Goal: Task Accomplishment & Management: Manage account settings

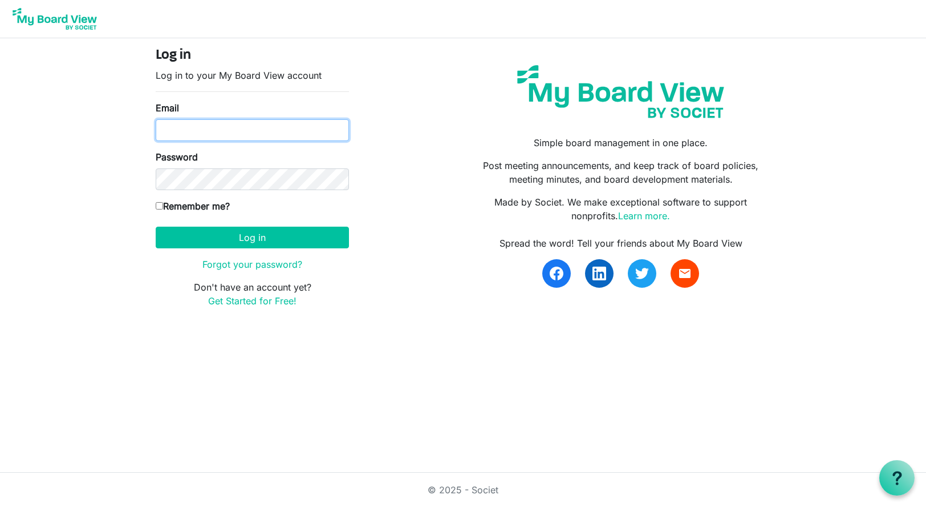
click at [204, 126] on input "Email" at bounding box center [252, 130] width 193 height 22
type input "rsaacke@wsfb.com"
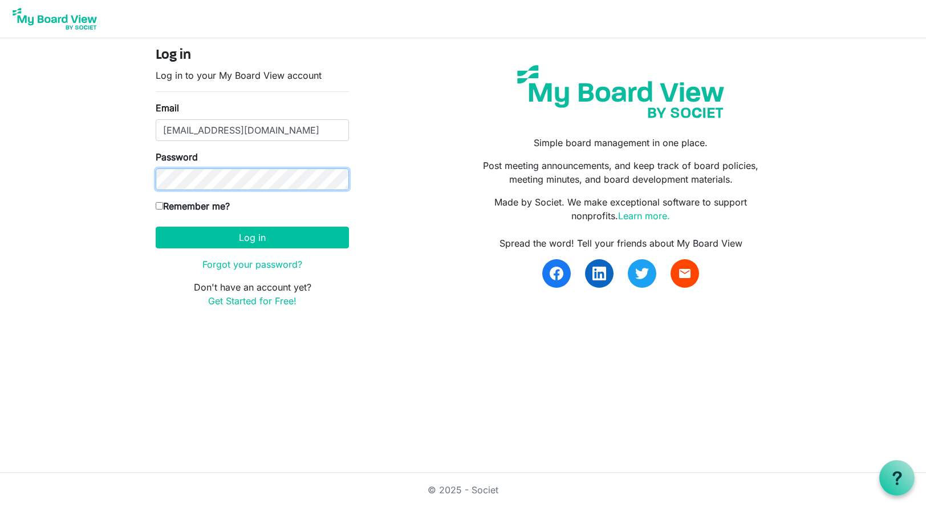
click at [156, 226] on button "Log in" at bounding box center [252, 237] width 193 height 22
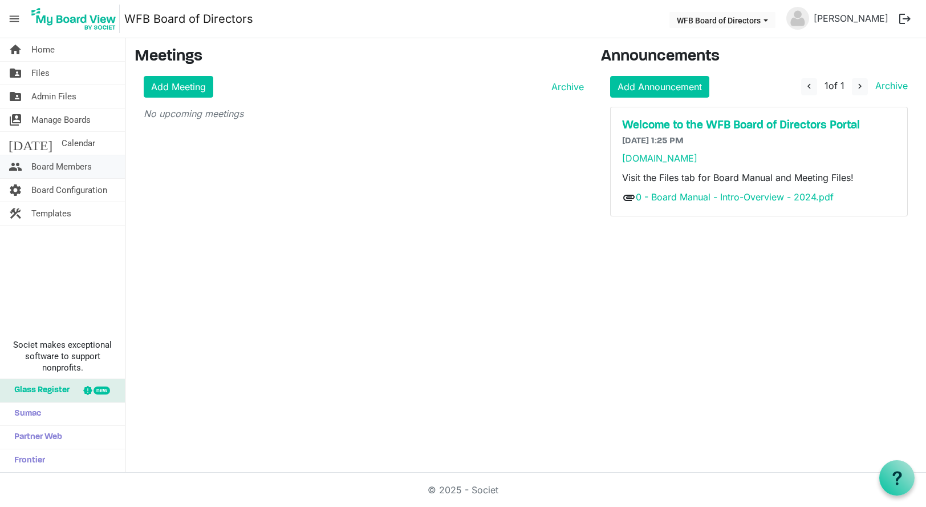
click at [41, 168] on span "Board Members" at bounding box center [61, 166] width 60 height 23
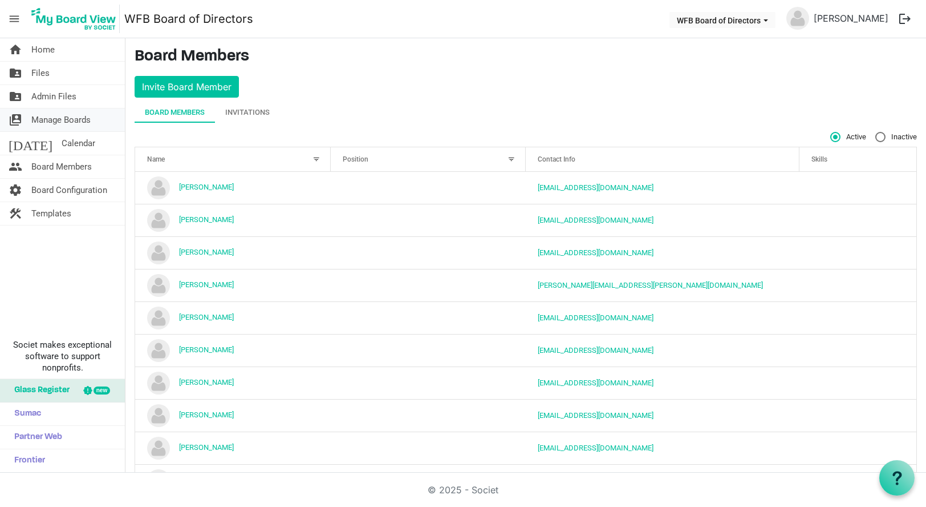
click at [46, 116] on span "Manage Boards" at bounding box center [60, 119] width 59 height 23
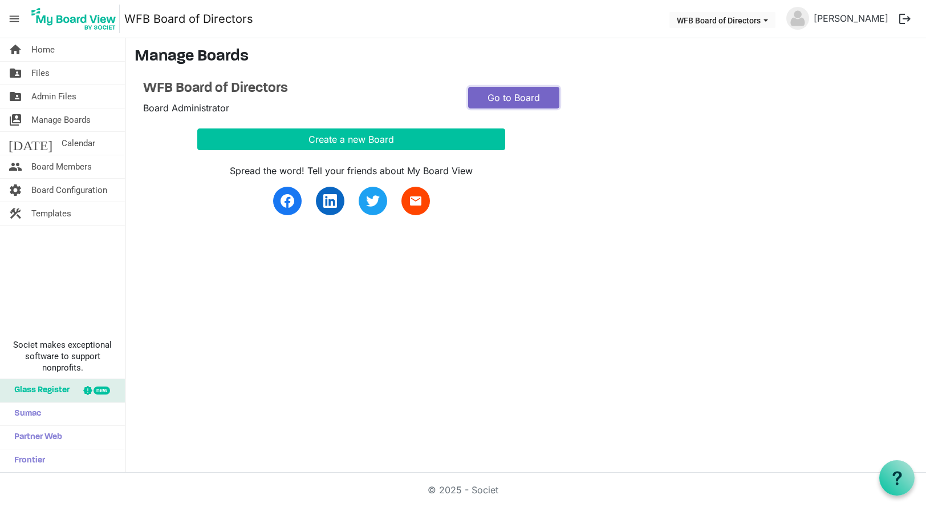
click at [513, 95] on link "Go to Board" at bounding box center [513, 98] width 91 height 22
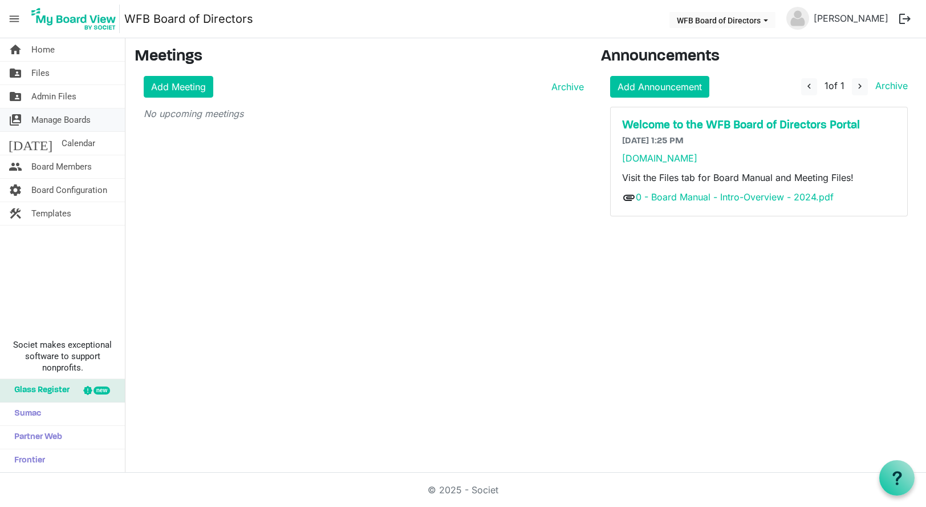
click at [41, 118] on span "Manage Boards" at bounding box center [60, 119] width 59 height 23
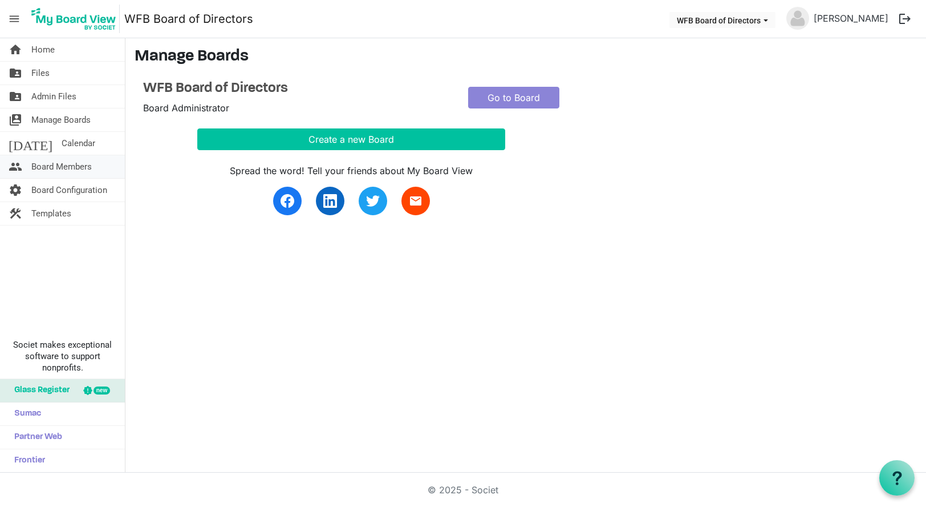
click at [59, 164] on span "Board Members" at bounding box center [61, 166] width 60 height 23
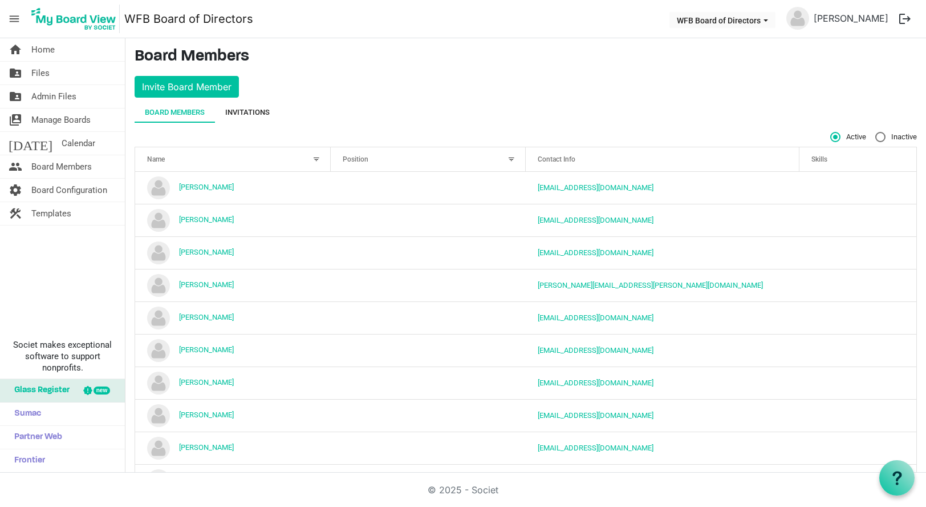
click at [255, 113] on div "Invitations" at bounding box center [247, 112] width 44 height 11
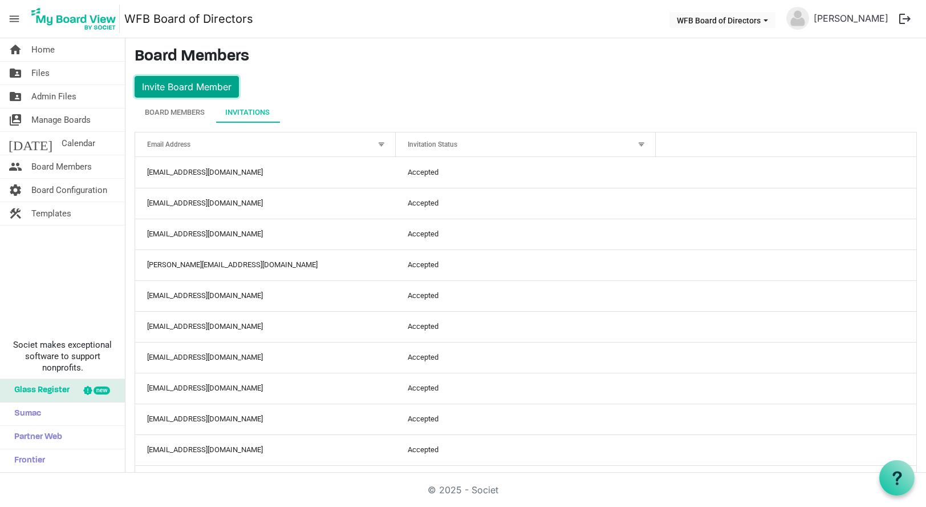
click at [188, 86] on button "Invite Board Member" at bounding box center [187, 87] width 104 height 22
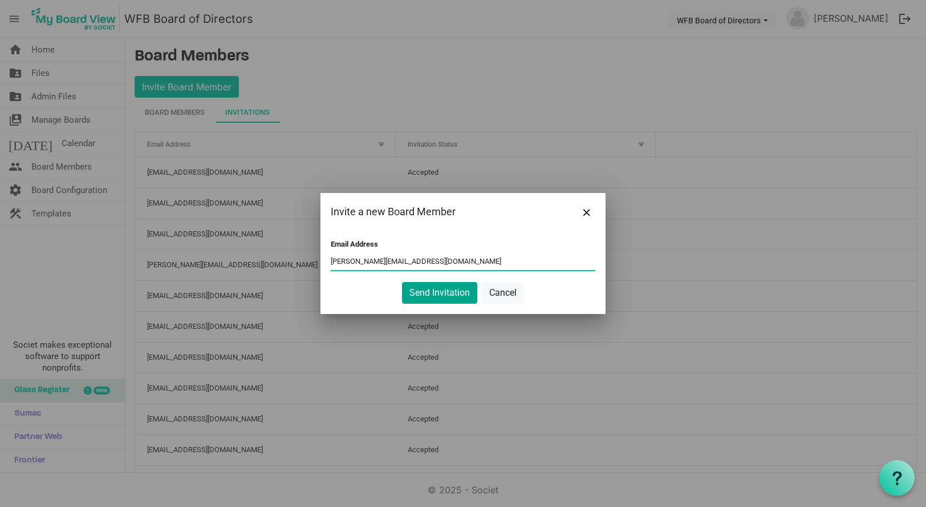
type input "belsey@wsfb.com"
click at [436, 295] on button "Send Invitation" at bounding box center [439, 293] width 75 height 22
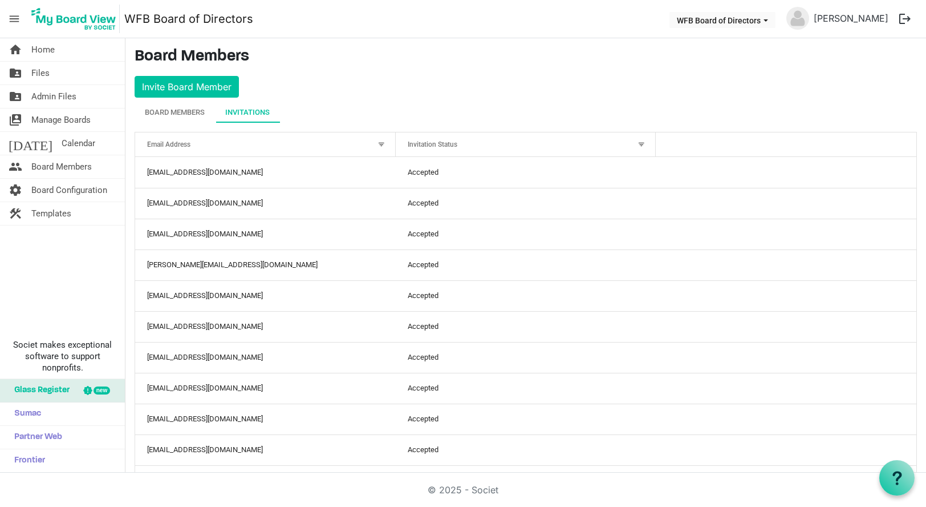
click at [251, 112] on div "Invitations" at bounding box center [247, 112] width 44 height 11
click at [176, 107] on div "Board Members" at bounding box center [175, 112] width 60 height 11
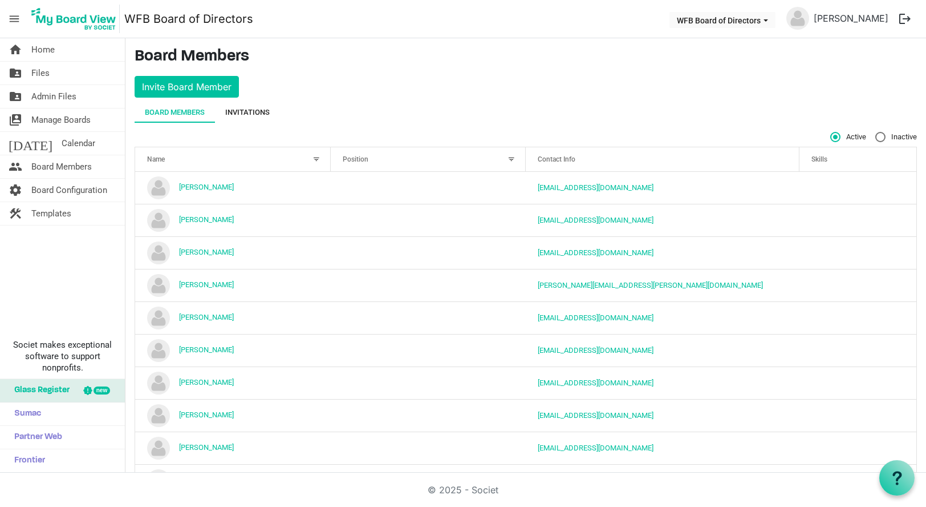
click at [252, 111] on div "Invitations" at bounding box center [247, 112] width 44 height 11
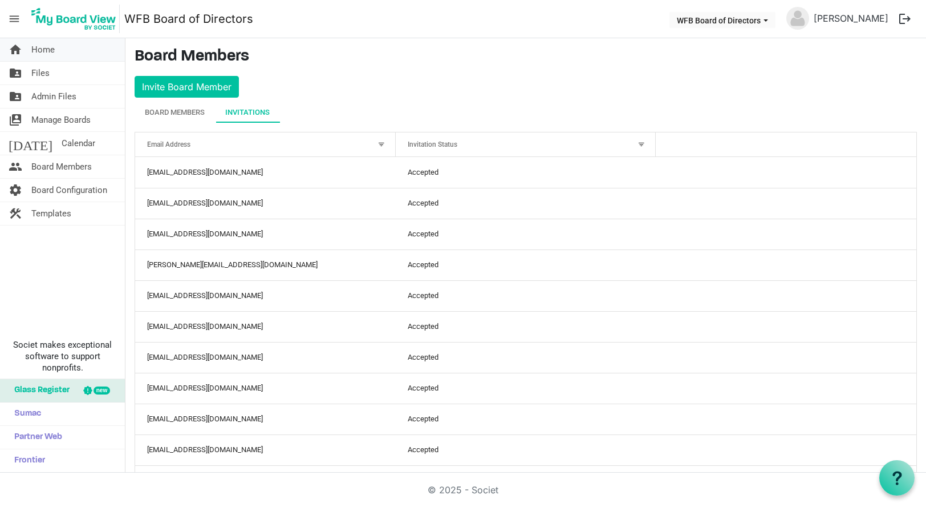
click at [42, 45] on span "Home" at bounding box center [42, 49] width 23 height 23
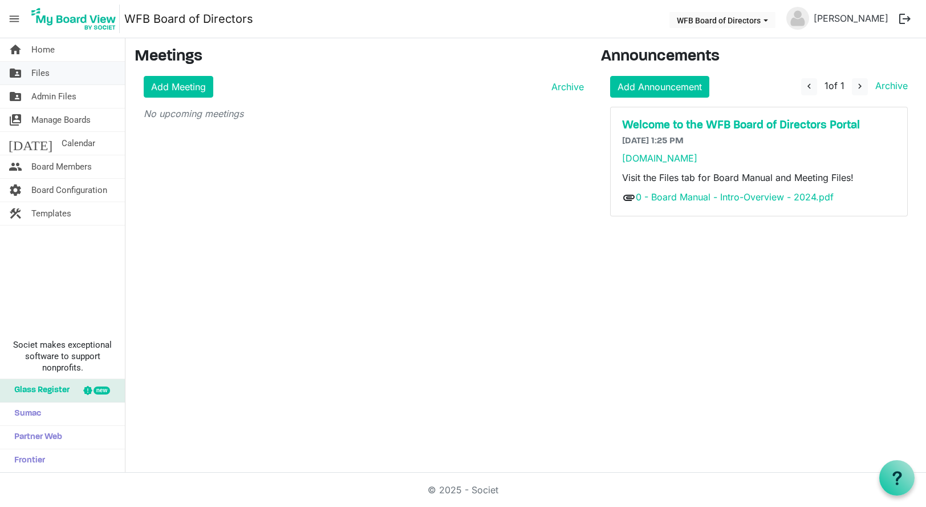
click at [40, 73] on span "Files" at bounding box center [40, 73] width 18 height 23
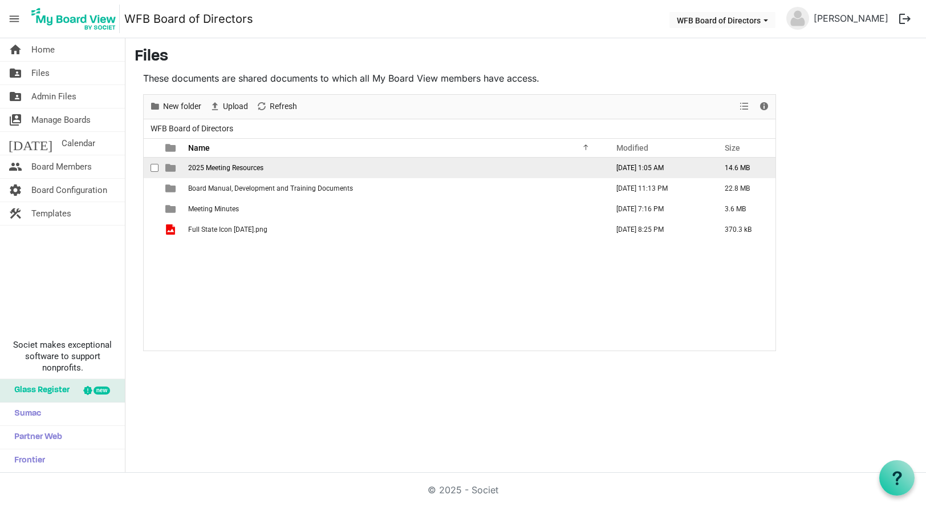
click at [206, 167] on span "2025 Meeting Resources" at bounding box center [225, 168] width 75 height 8
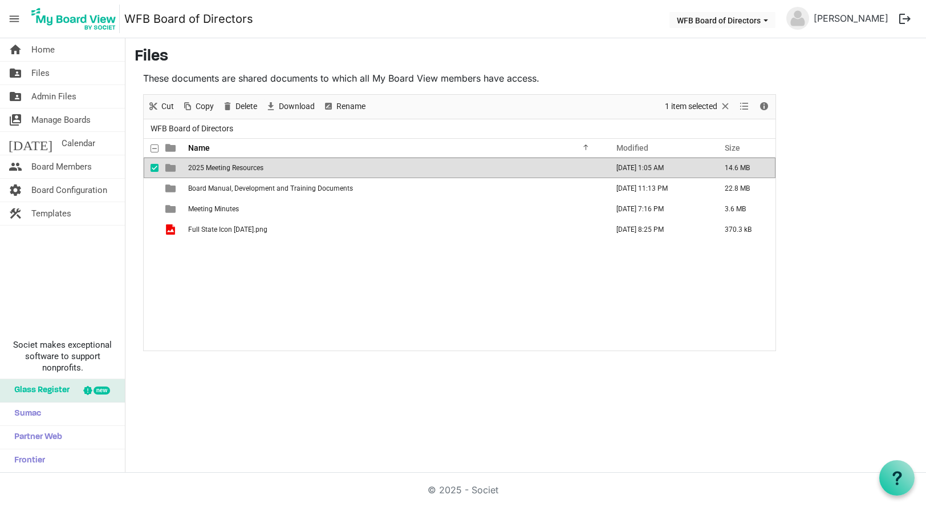
click at [205, 167] on span "2025 Meeting Resources" at bounding box center [225, 168] width 75 height 8
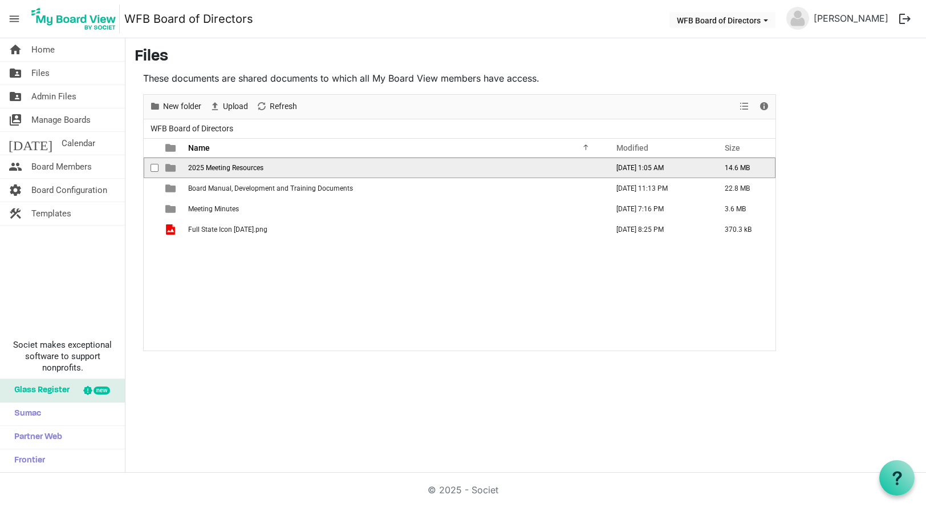
click at [205, 167] on span "2025 Meeting Resources" at bounding box center [225, 168] width 75 height 8
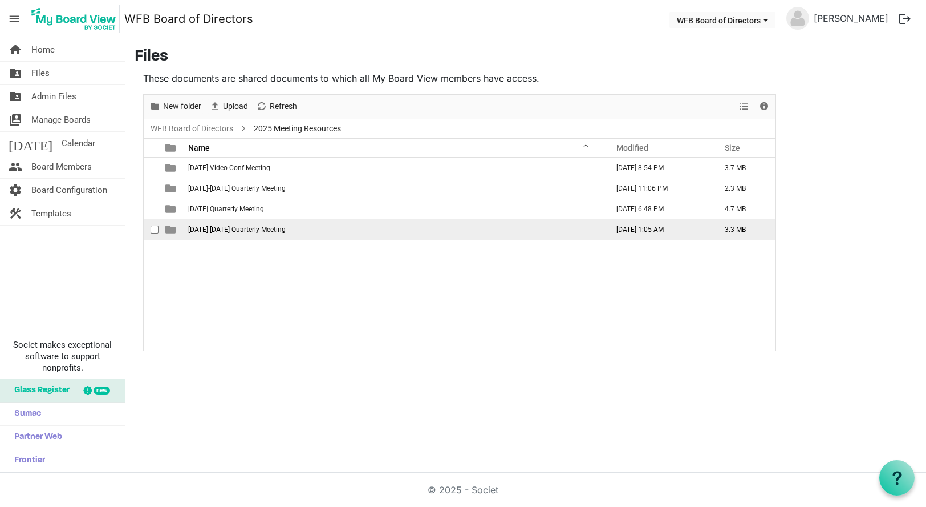
click at [228, 228] on span "September 18-19 Quarterly Meeting" at bounding box center [237, 229] width 98 height 8
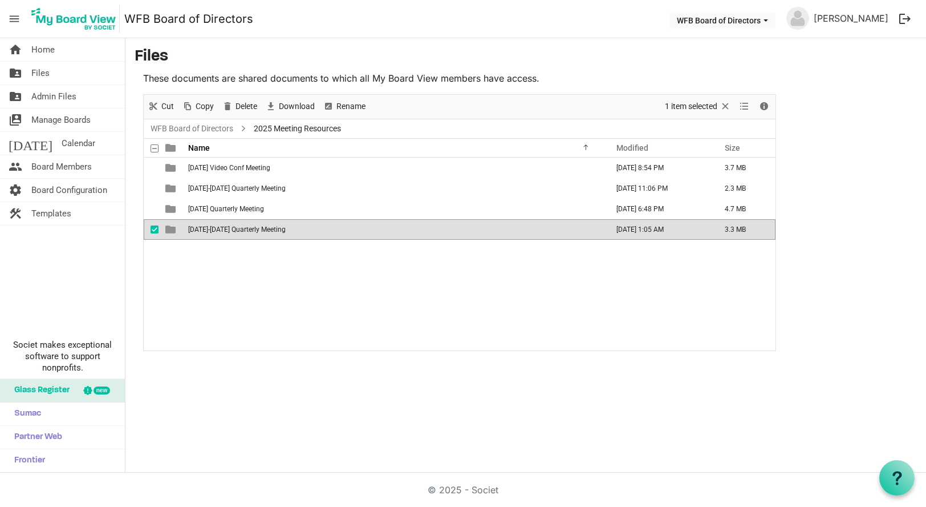
click at [228, 228] on span "September 18-19 Quarterly Meeting" at bounding box center [237, 229] width 98 height 8
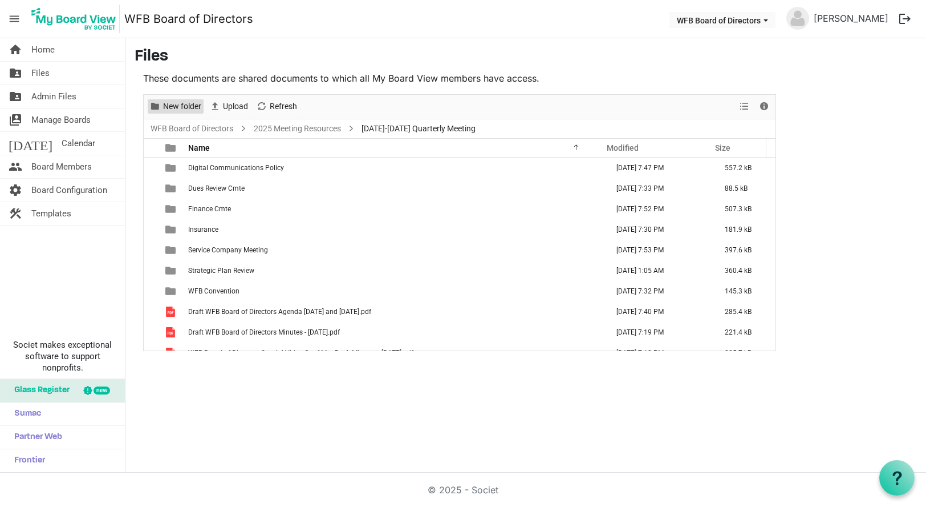
click at [173, 106] on span "New folder" at bounding box center [182, 106] width 41 height 14
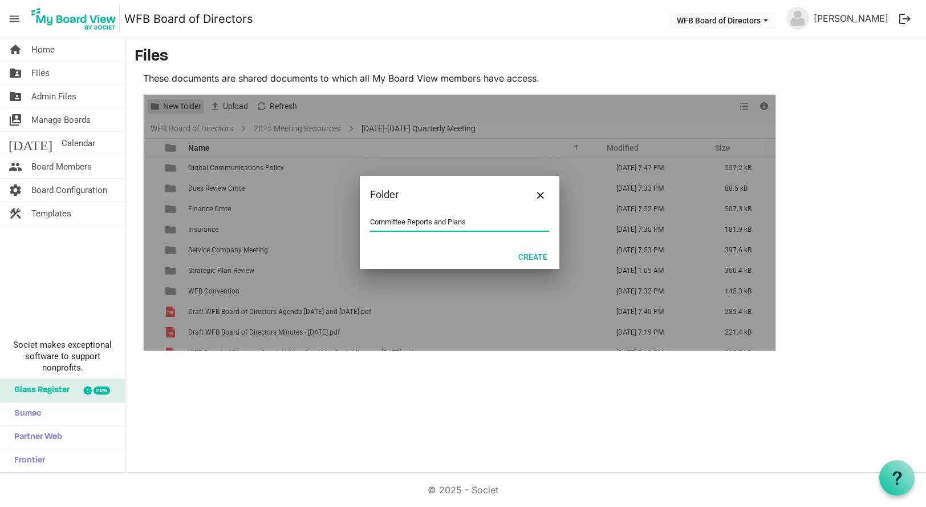
type input "Committee Reports and Plans"
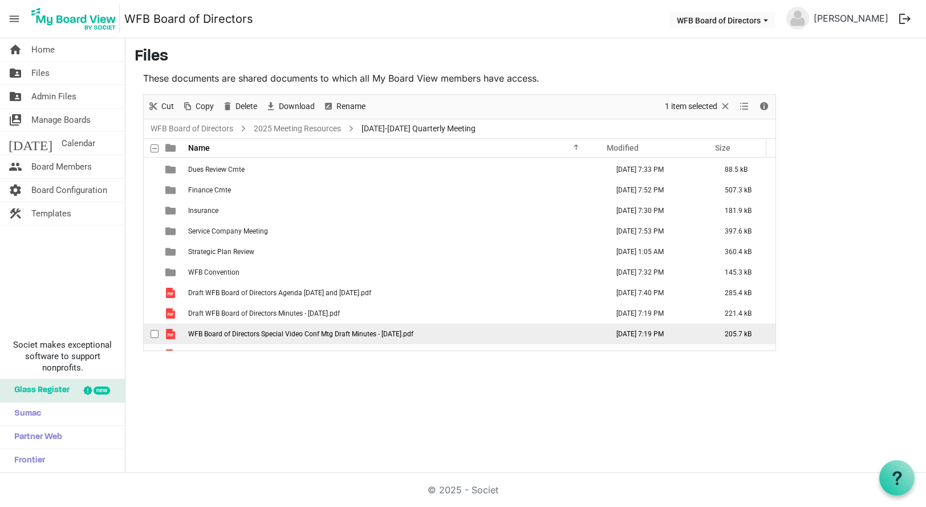
scroll to position [54, 0]
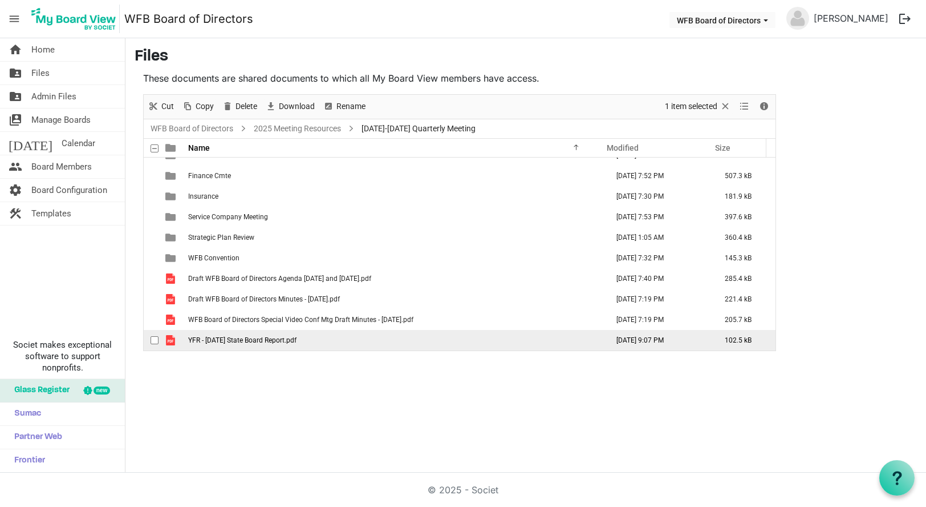
click at [234, 339] on span "YFR - September 2025 State Board Report.pdf" at bounding box center [242, 340] width 108 height 8
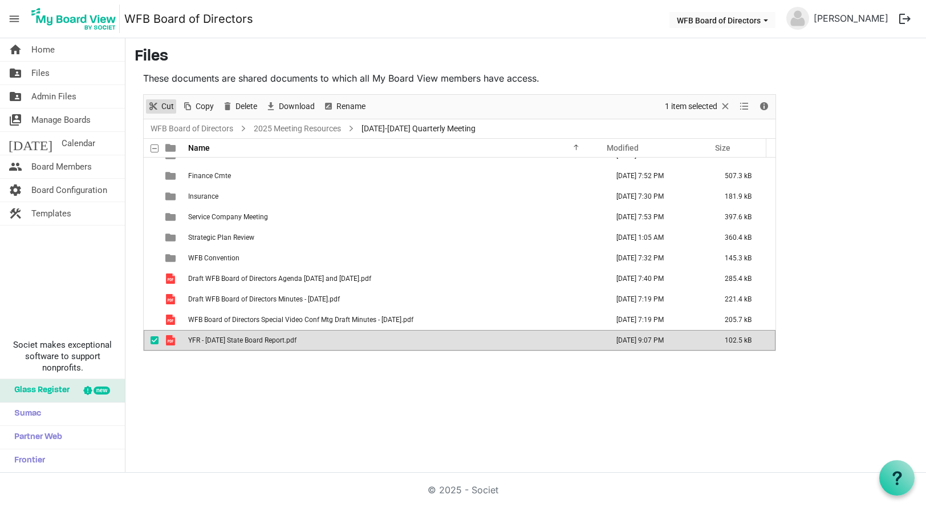
click at [162, 104] on span "Cut" at bounding box center [167, 106] width 15 height 14
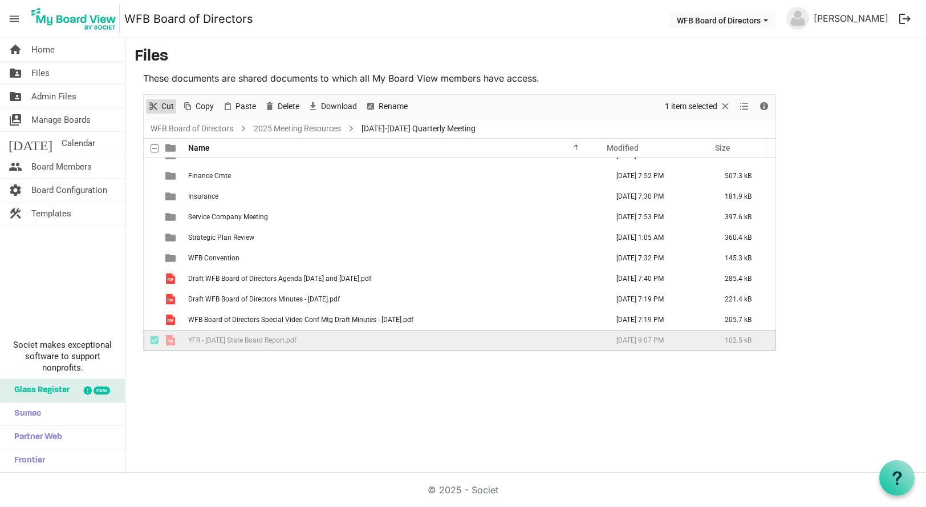
scroll to position [0, 0]
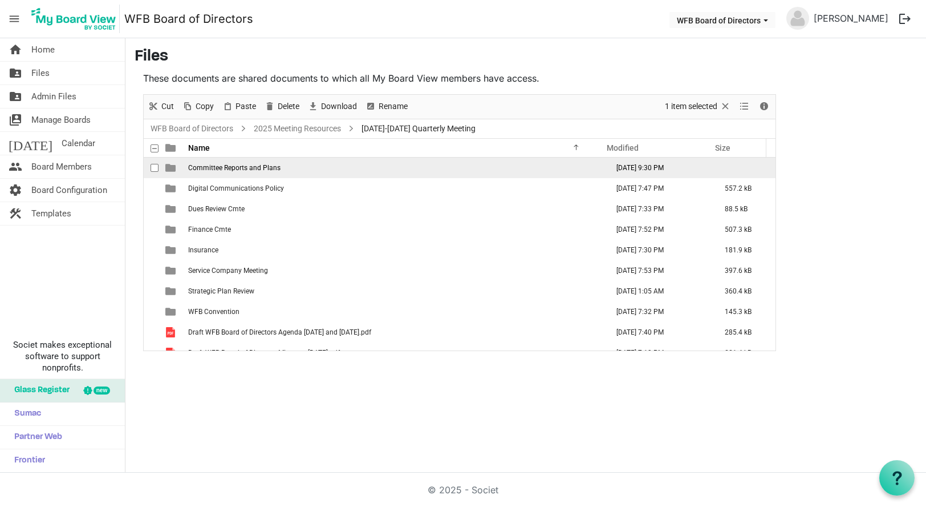
click at [209, 172] on td "Committee Reports and Plans" at bounding box center [395, 167] width 420 height 21
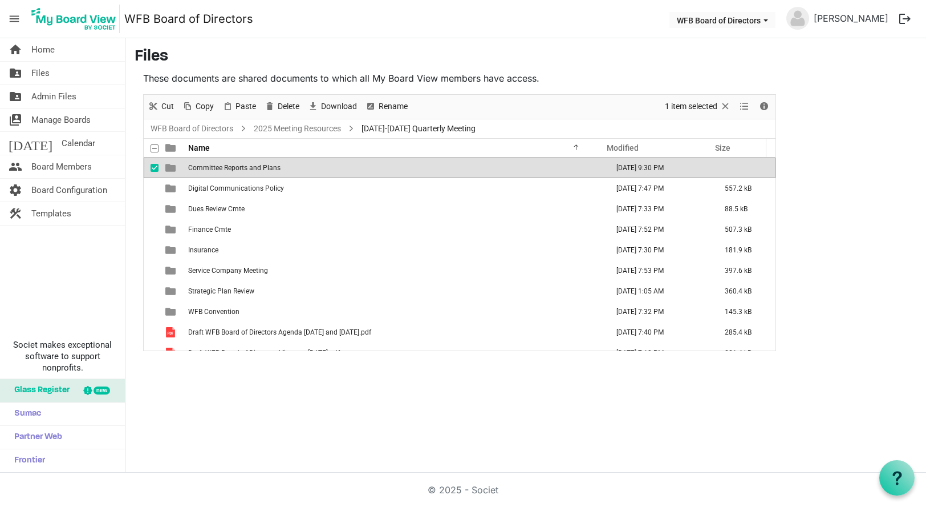
click at [210, 172] on td "Committee Reports and Plans" at bounding box center [395, 167] width 420 height 21
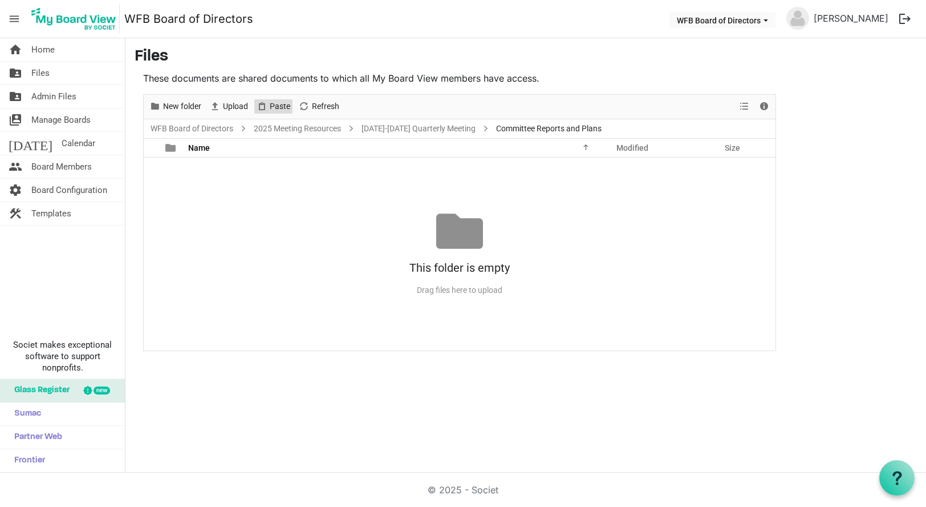
click at [266, 109] on span "Paste" at bounding box center [262, 106] width 14 height 14
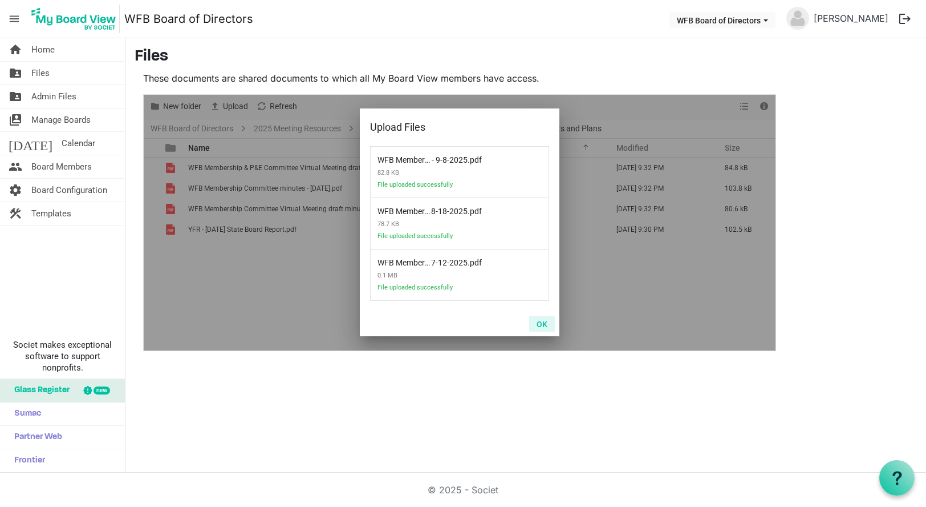
click at [545, 322] on button "OK" at bounding box center [542, 323] width 26 height 16
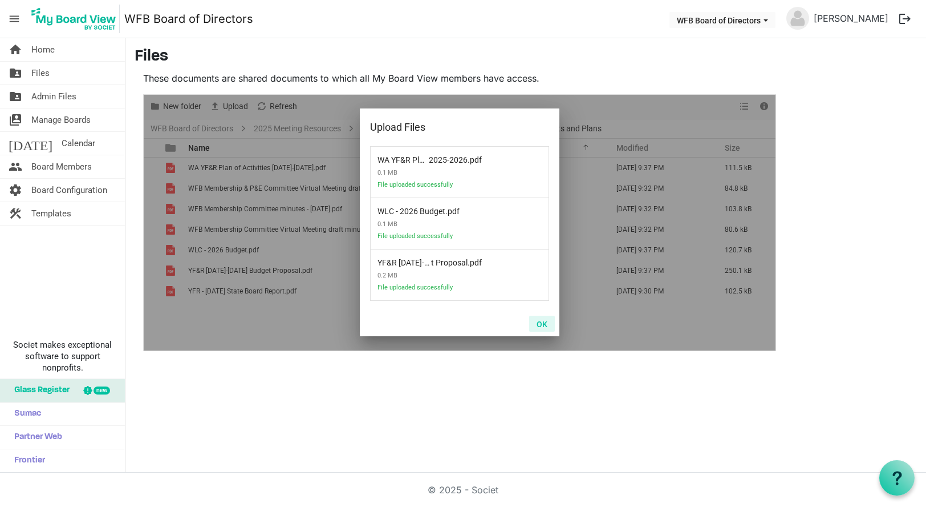
click at [543, 322] on button "OK" at bounding box center [542, 323] width 26 height 16
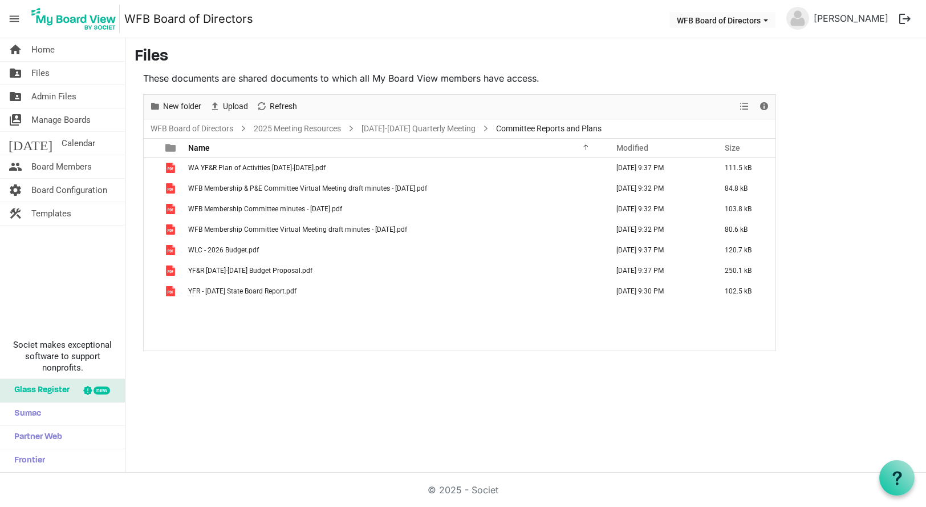
click at [245, 323] on div "WA YF&R Plan of Activities 2025-2026.pdf September 22, 2025 9:37 PM 111.5 kB WF…" at bounding box center [460, 253] width 632 height 193
click at [39, 70] on span "Files" at bounding box center [40, 73] width 18 height 23
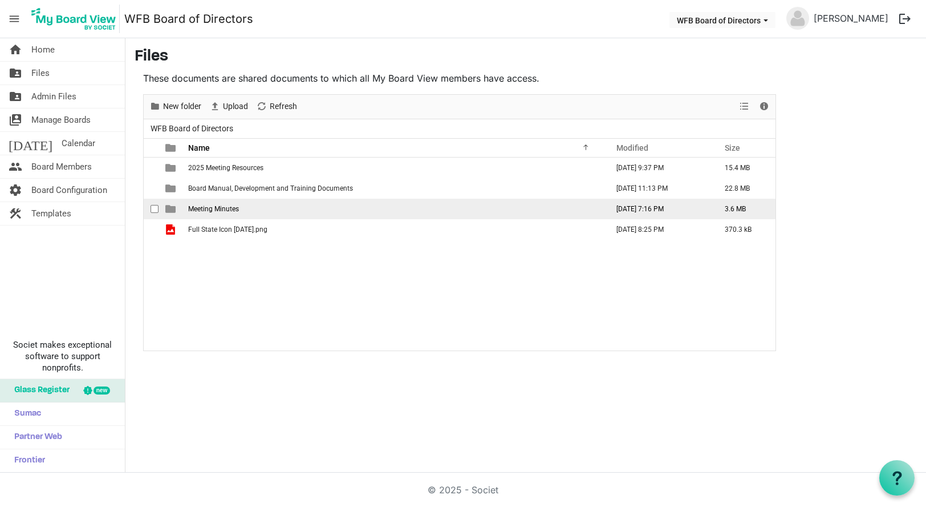
click at [227, 207] on span "Meeting Minutes" at bounding box center [213, 209] width 51 height 8
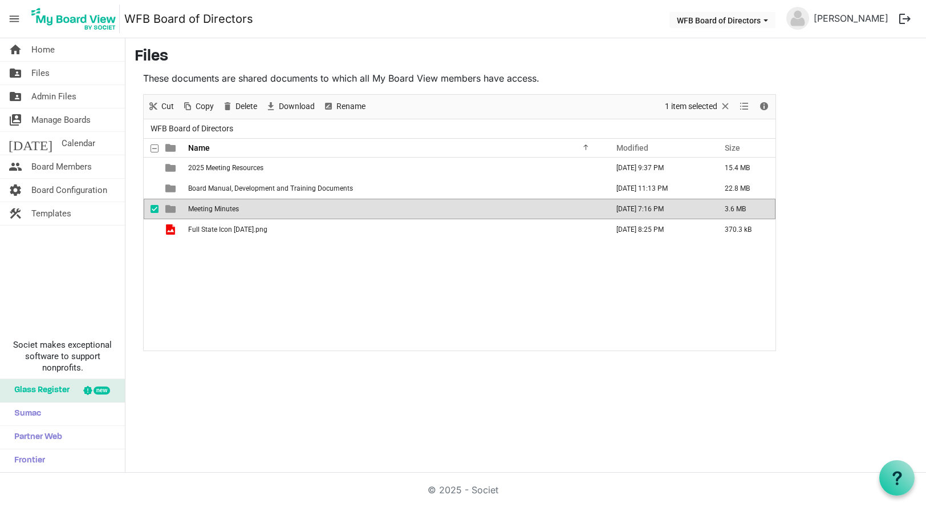
click at [227, 207] on span "Meeting Minutes" at bounding box center [213, 209] width 51 height 8
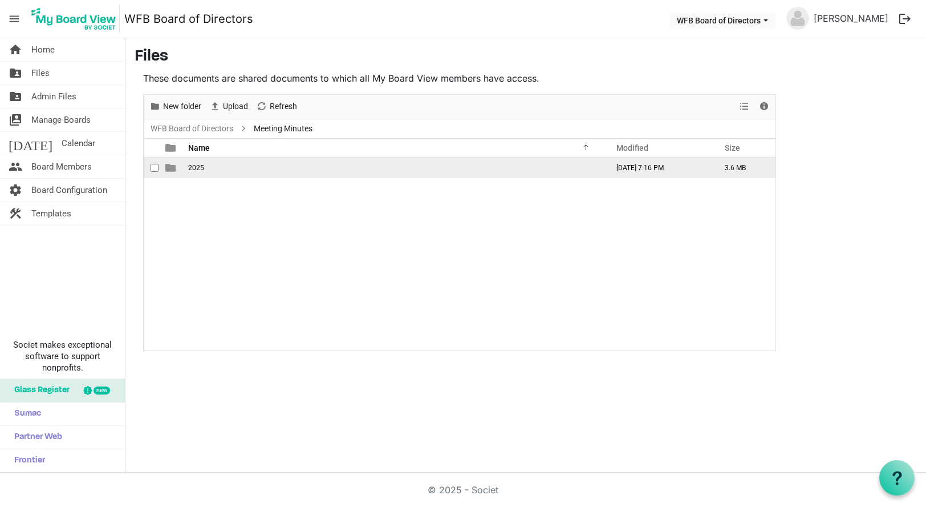
click at [194, 165] on span "2025" at bounding box center [196, 168] width 16 height 8
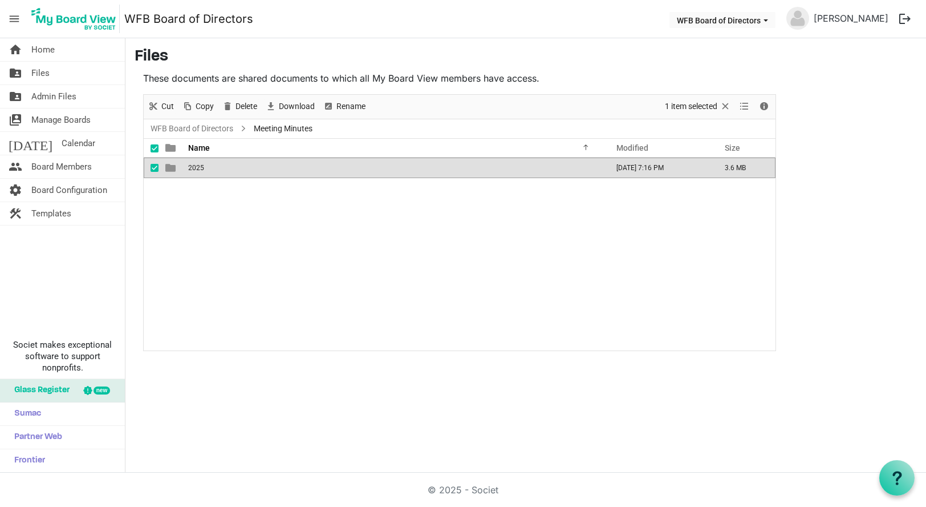
click at [194, 165] on span "2025" at bounding box center [196, 168] width 16 height 8
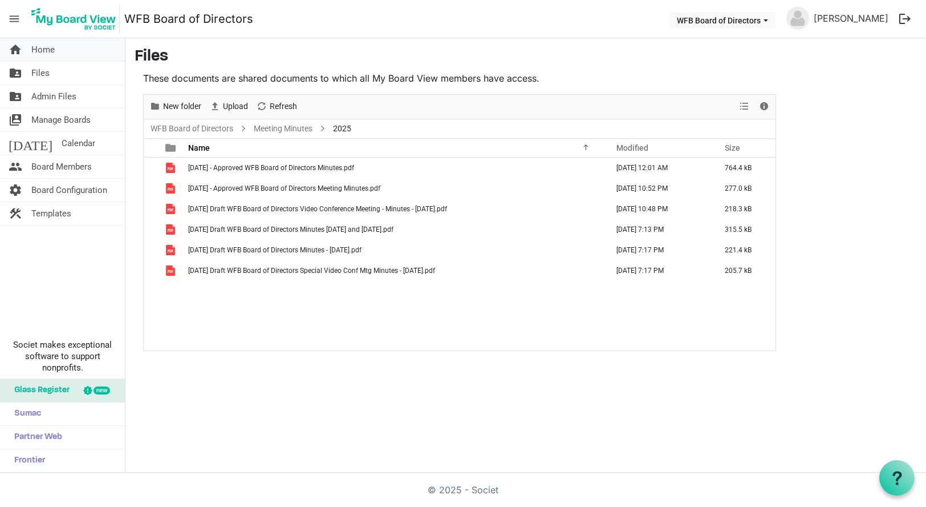
click at [44, 48] on span "Home" at bounding box center [42, 49] width 23 height 23
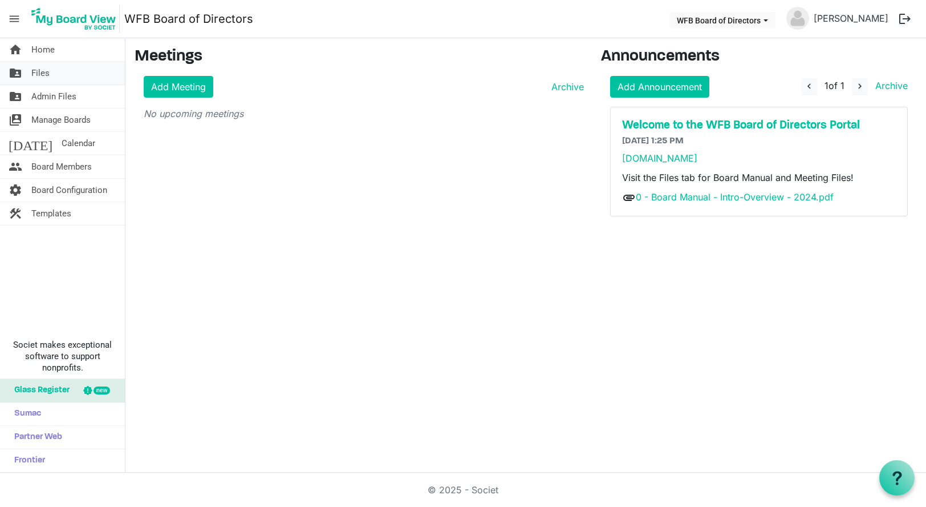
click at [37, 71] on span "Files" at bounding box center [40, 73] width 18 height 23
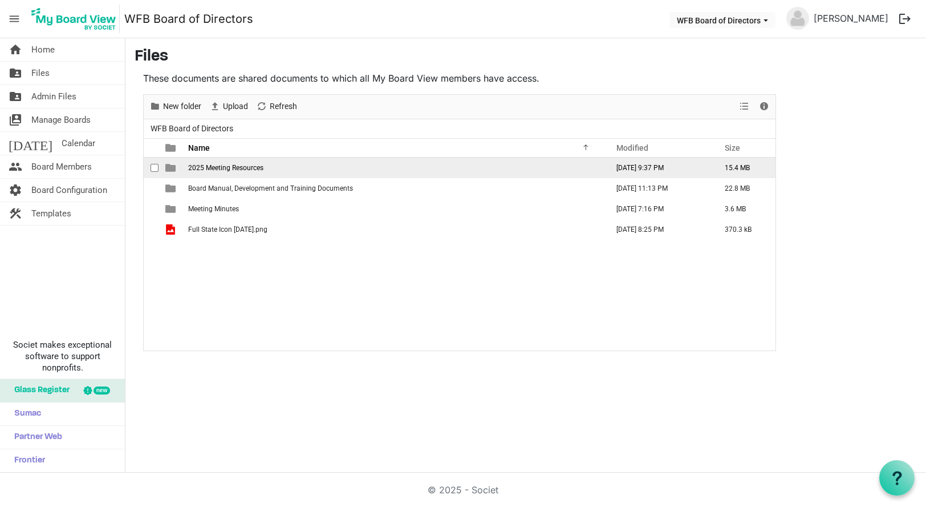
click at [212, 168] on span "2025 Meeting Resources" at bounding box center [225, 168] width 75 height 8
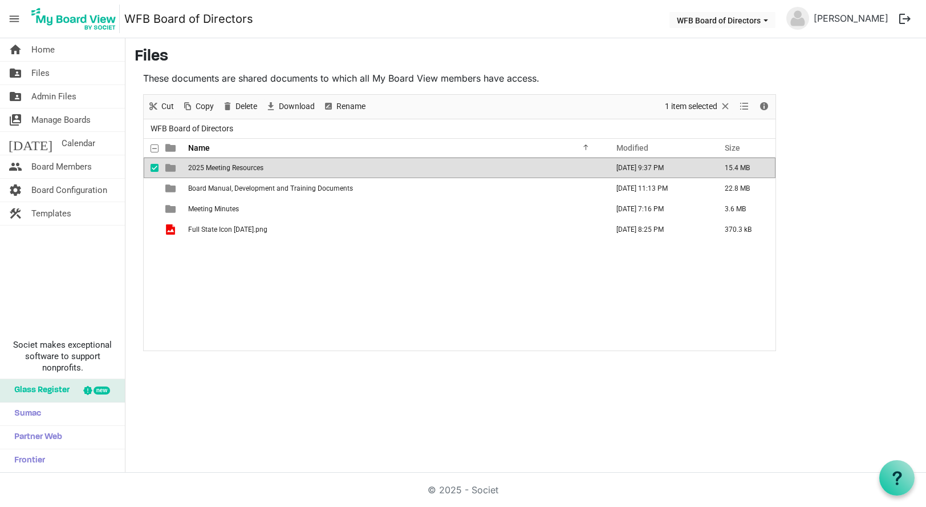
click at [212, 168] on span "2025 Meeting Resources" at bounding box center [225, 168] width 75 height 8
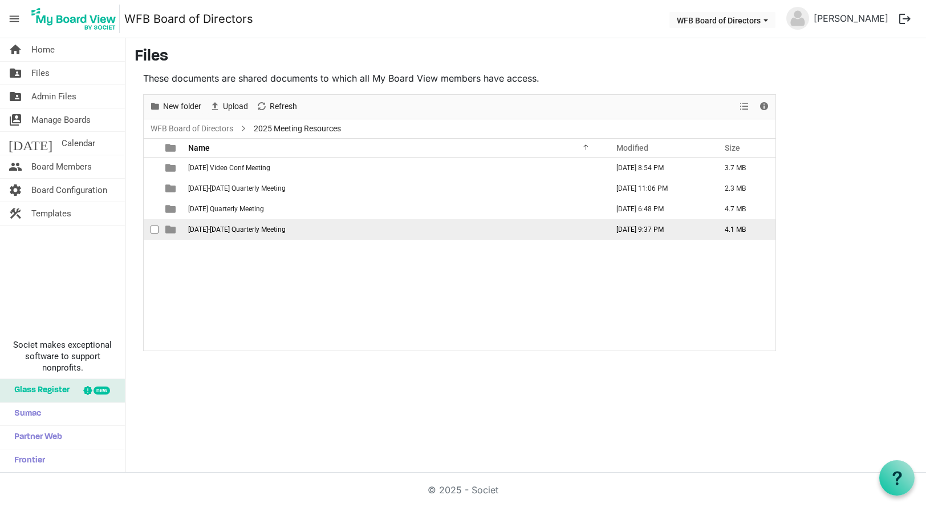
click at [226, 226] on span "[DATE]-[DATE] Quarterly Meeting" at bounding box center [237, 229] width 98 height 8
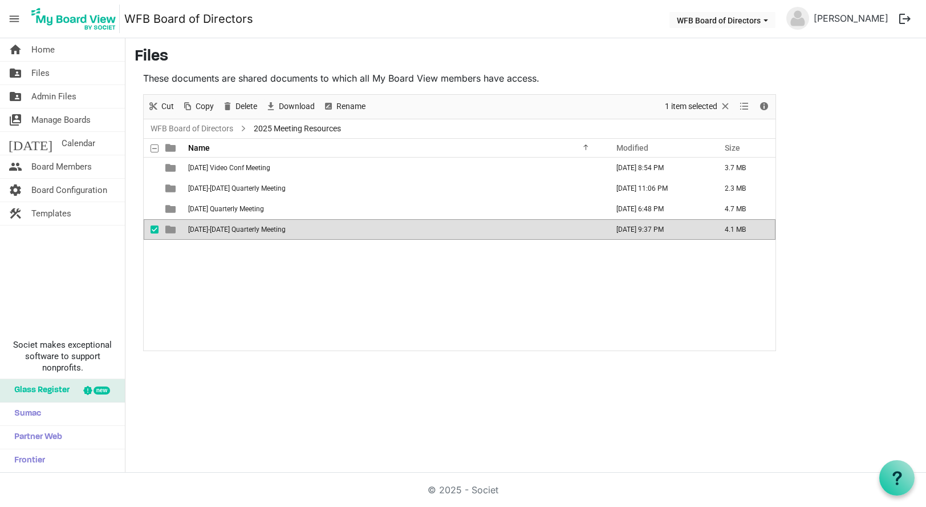
click at [225, 226] on span "[DATE]-[DATE] Quarterly Meeting" at bounding box center [237, 229] width 98 height 8
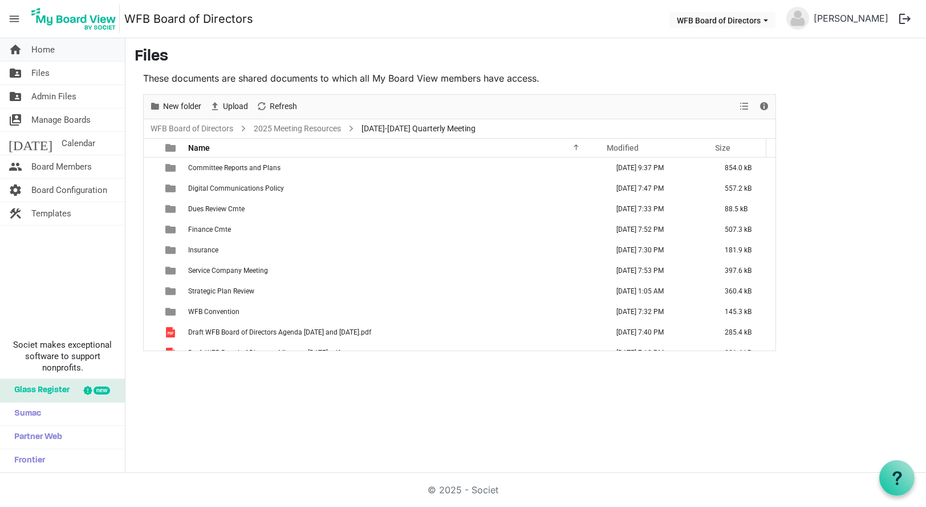
click at [37, 53] on span "Home" at bounding box center [42, 49] width 23 height 23
